Goal: Information Seeking & Learning: Learn about a topic

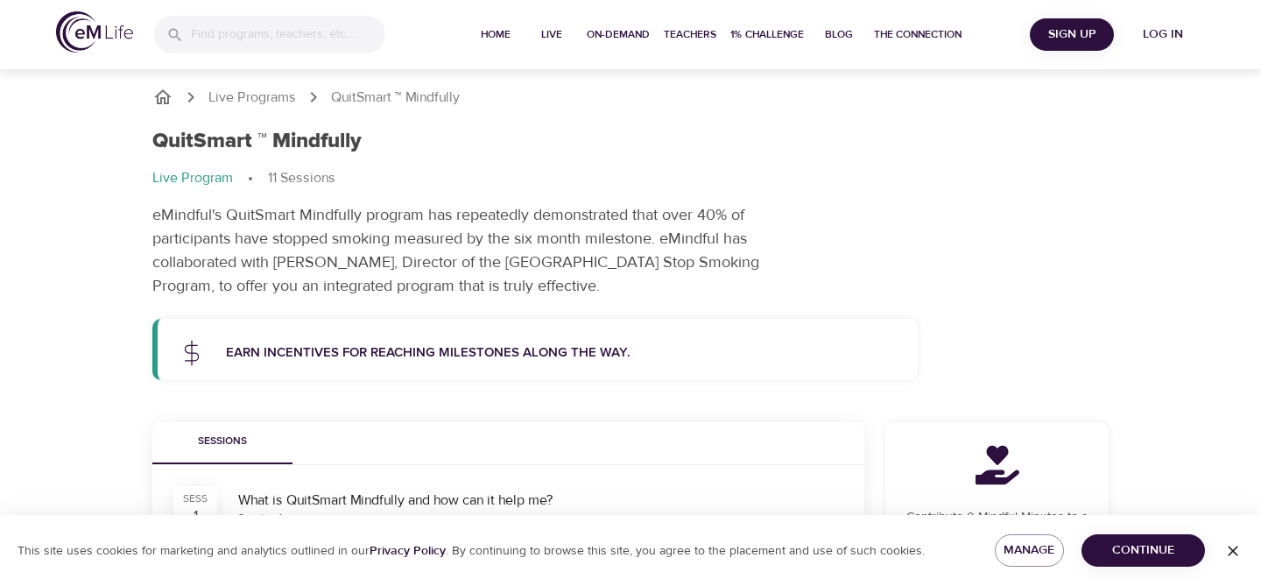
click at [344, 244] on p "eMindful's QuitSmart Mindfully program has repeatedly demonstrated that over 40…" at bounding box center [480, 250] width 657 height 95
click at [340, 134] on h1 "QuitSmart ™ Mindfully" at bounding box center [256, 141] width 209 height 25
click at [484, 235] on p "eMindful's QuitSmart Mindfully program has repeatedly demonstrated that over 40…" at bounding box center [480, 250] width 657 height 95
click at [524, 345] on p "Earn incentives for reaching milestones along the way." at bounding box center [561, 353] width 671 height 20
click at [582, 230] on p "eMindful's QuitSmart Mindfully program has repeatedly demonstrated that over 40…" at bounding box center [480, 250] width 657 height 95
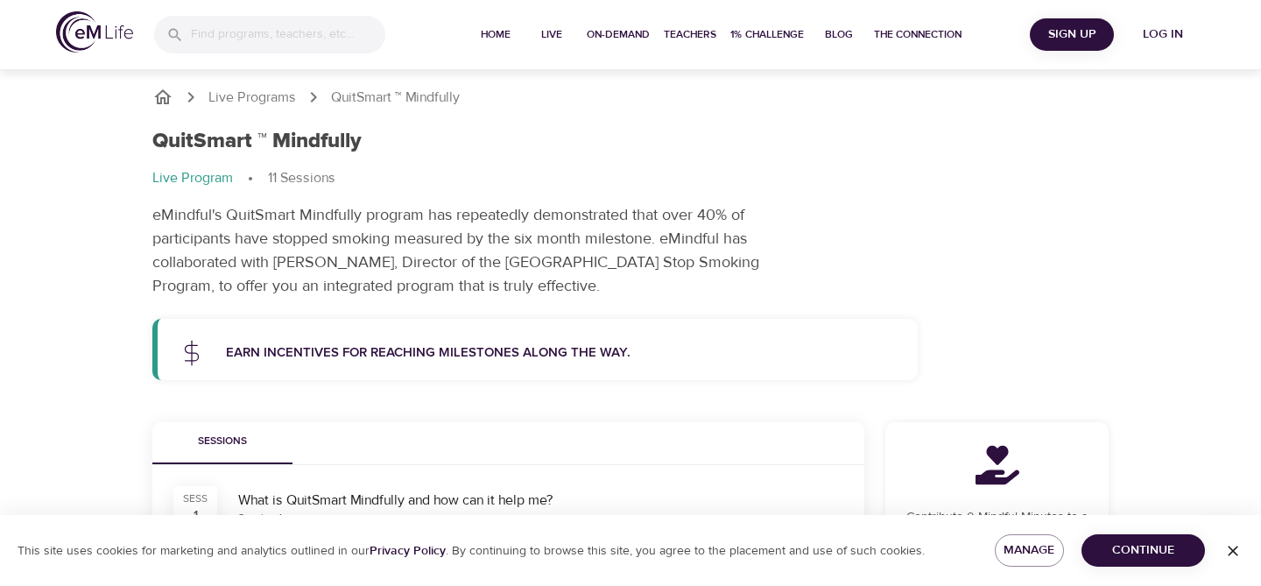
click at [403, 187] on ol "Live Program 11 Sessions" at bounding box center [630, 178] width 957 height 21
click at [364, 144] on div "QuitSmart ™ Mindfully" at bounding box center [630, 141] width 957 height 25
click at [468, 138] on div "QuitSmart ™ Mindfully" at bounding box center [630, 141] width 957 height 25
click at [409, 181] on ol "Live Program 11 Sessions" at bounding box center [630, 178] width 957 height 21
drag, startPoint x: 370, startPoint y: 141, endPoint x: 88, endPoint y: 135, distance: 281.2
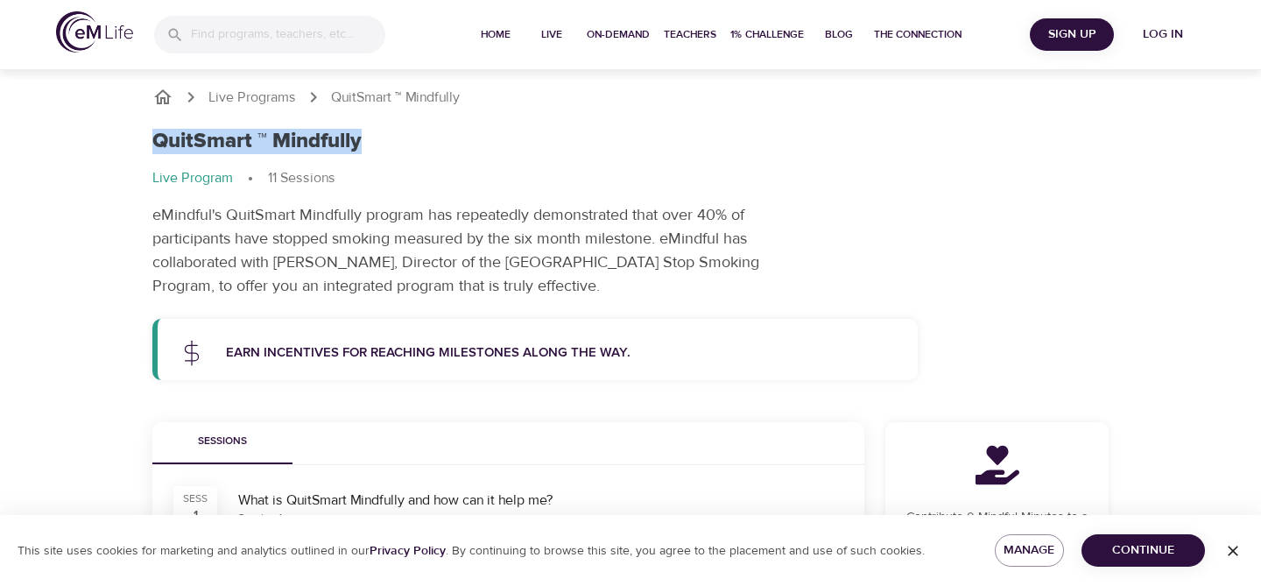
copy h1 "QuitSmart ™ Mindfully"
